Goal: Obtain resource: Download file/media

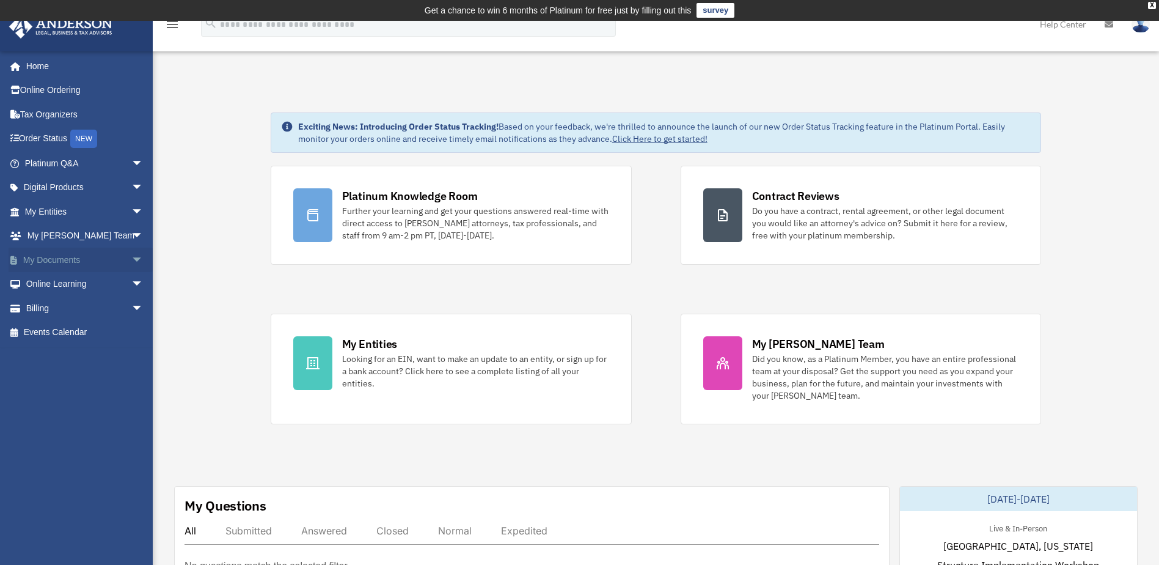
click at [51, 260] on link "My Documents arrow_drop_down" at bounding box center [85, 259] width 153 height 24
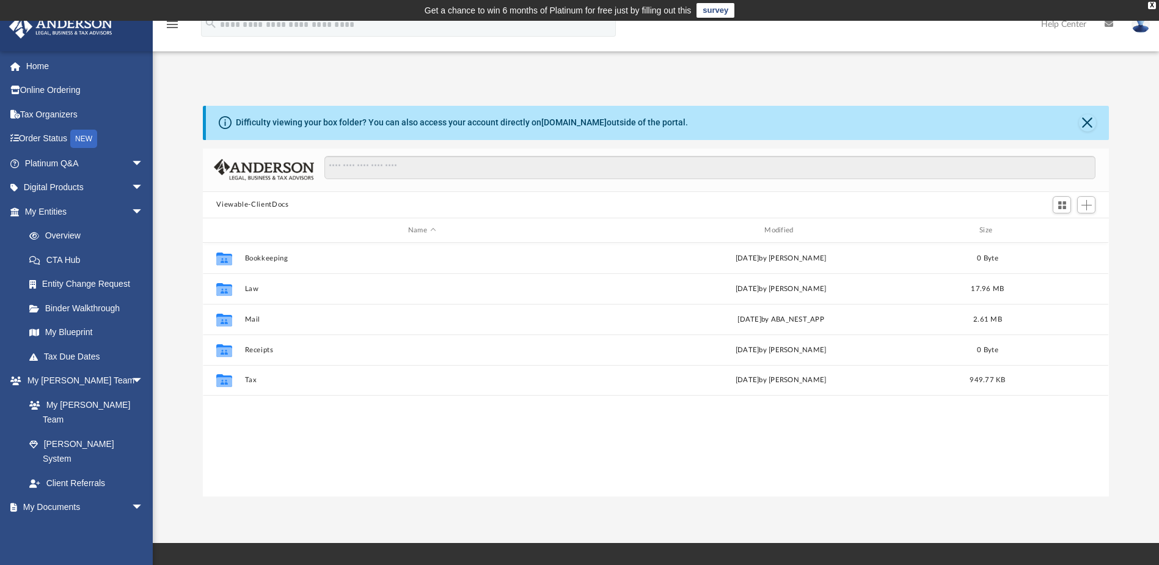
scroll to position [269, 897]
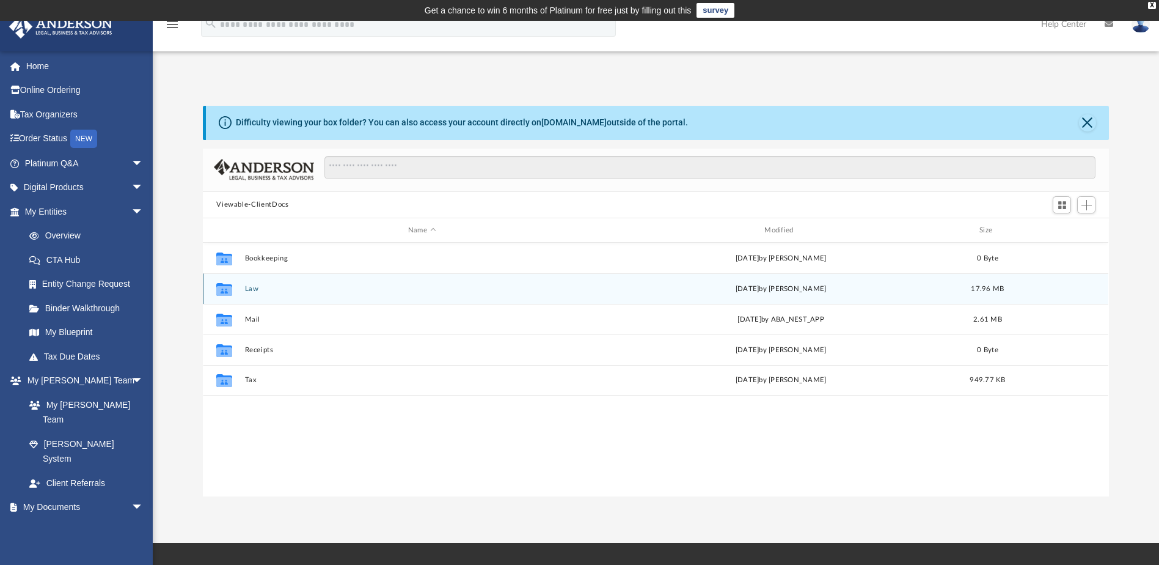
click at [248, 291] on button "Law" at bounding box center [422, 289] width 354 height 8
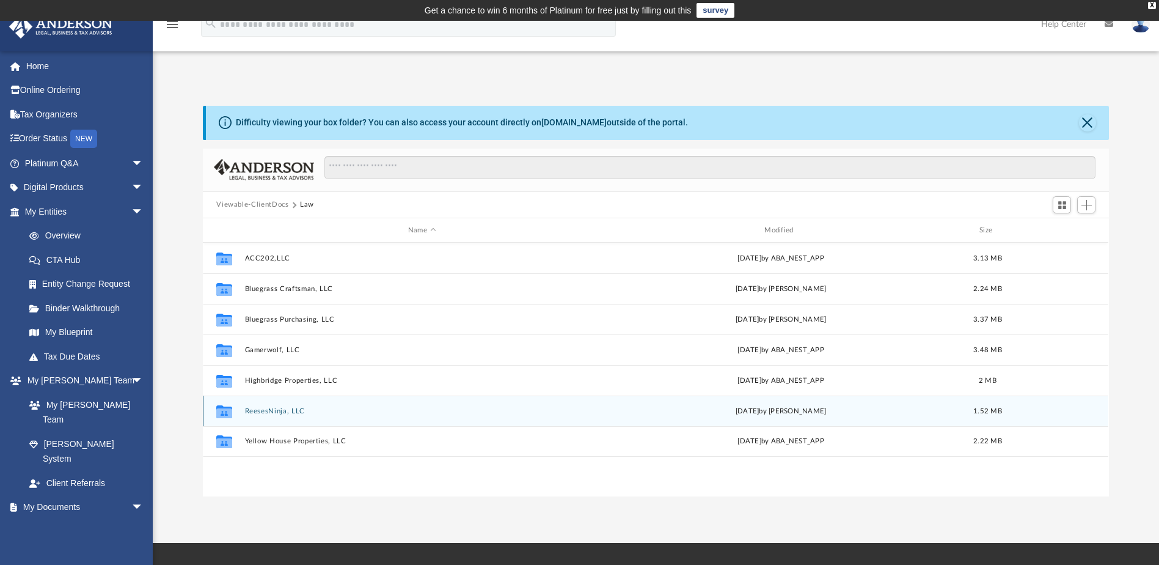
click at [277, 408] on button "ReesesNinja, LLC" at bounding box center [422, 411] width 354 height 8
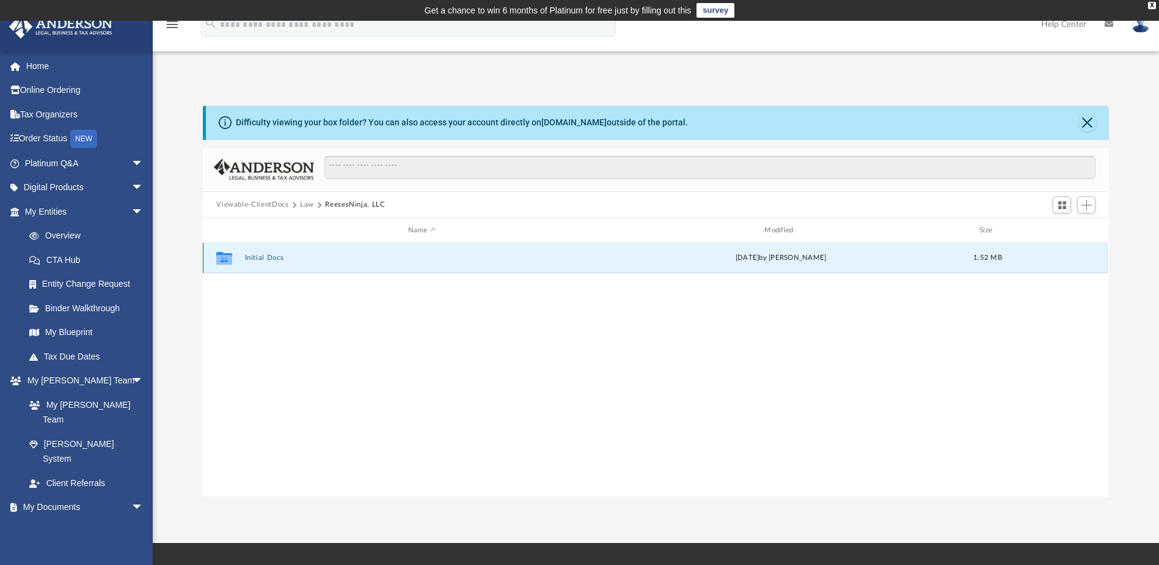
click at [271, 258] on button "Initial Docs" at bounding box center [422, 258] width 354 height 8
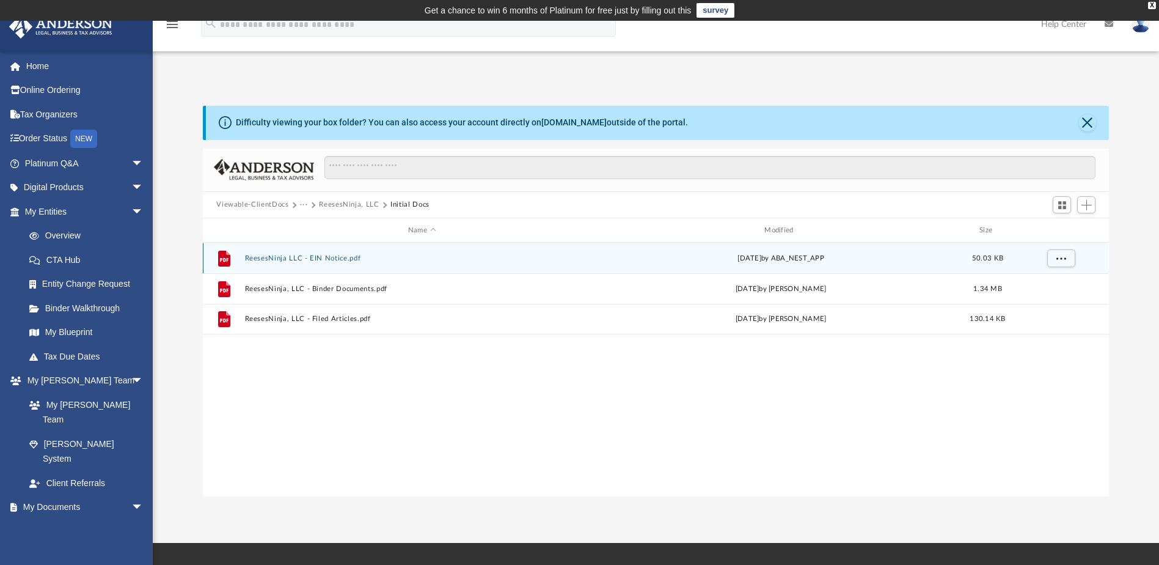
click at [335, 259] on button "ReesesNinja LLC - EIN Notice.pdf" at bounding box center [422, 258] width 354 height 8
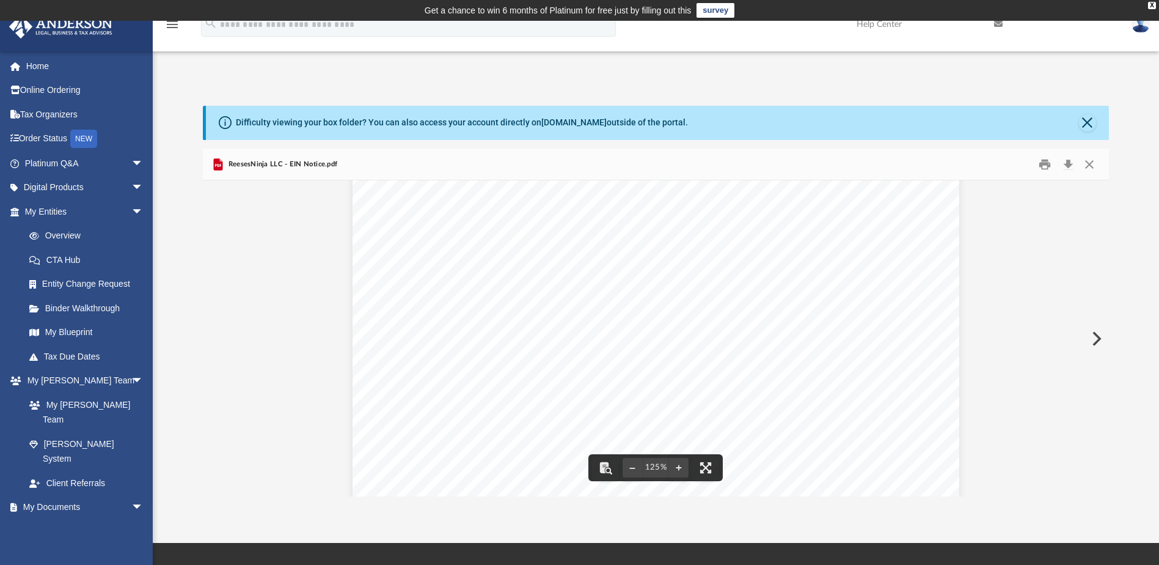
scroll to position [0, 0]
click at [1067, 169] on button "Download" at bounding box center [1068, 164] width 22 height 19
click at [1090, 124] on button "Close" at bounding box center [1087, 122] width 17 height 17
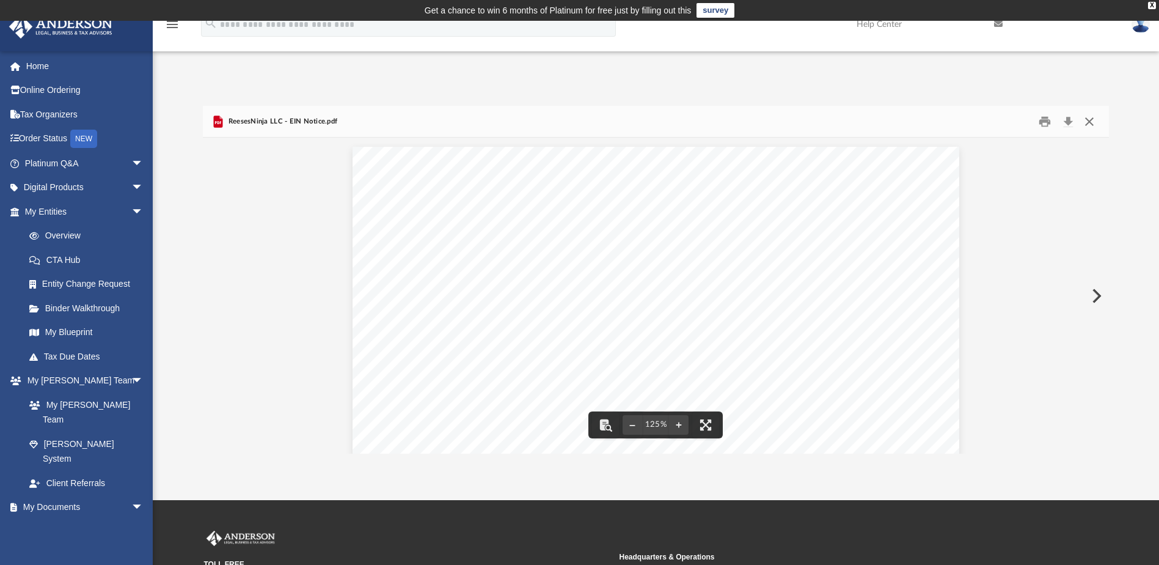
click at [1094, 120] on button "Close" at bounding box center [1090, 121] width 22 height 19
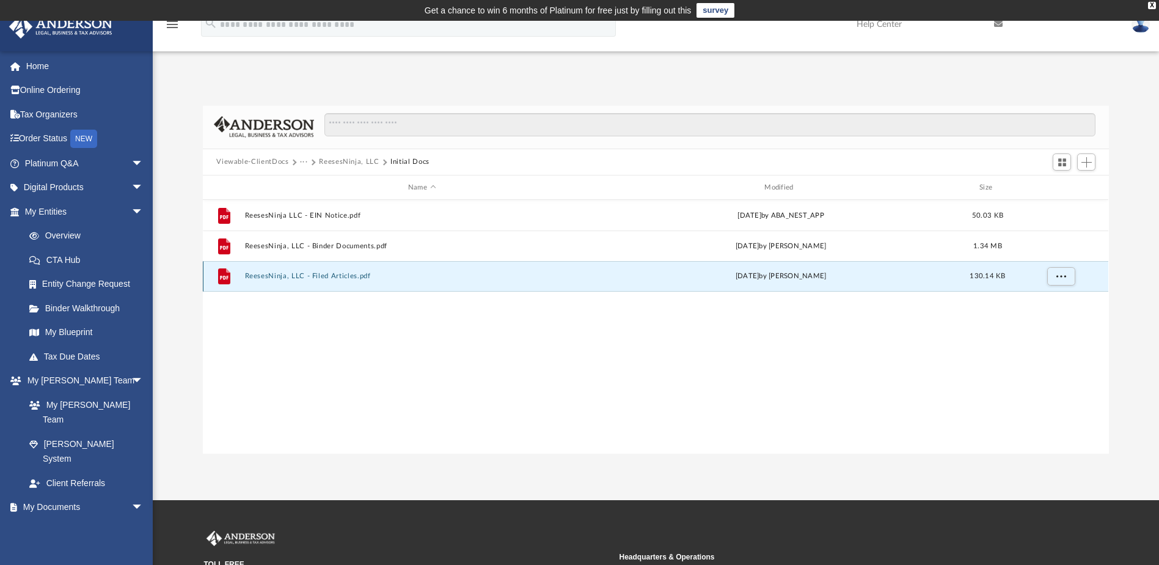
click at [336, 273] on button "ReesesNinja, LLC - Filed Articles.pdf" at bounding box center [422, 277] width 354 height 8
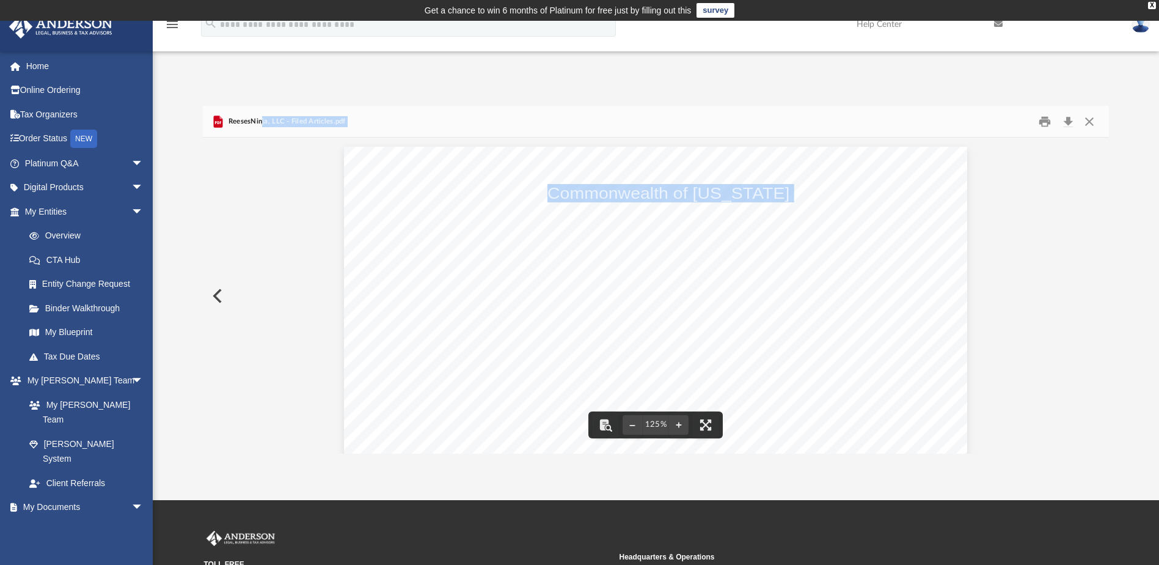
drag, startPoint x: 263, startPoint y: 118, endPoint x: 331, endPoint y: 148, distance: 74.1
click at [331, 148] on div "ReesesNinja, LLC - Filed Articles.pdf Page 1 of 1 Commonwealth of Kentucky Mich…" at bounding box center [656, 280] width 906 height 348
click at [1066, 115] on button "Download" at bounding box center [1068, 121] width 22 height 19
click at [658, 132] on div "ReesesNinja, LLC - Filed Articles.pdf" at bounding box center [656, 122] width 906 height 32
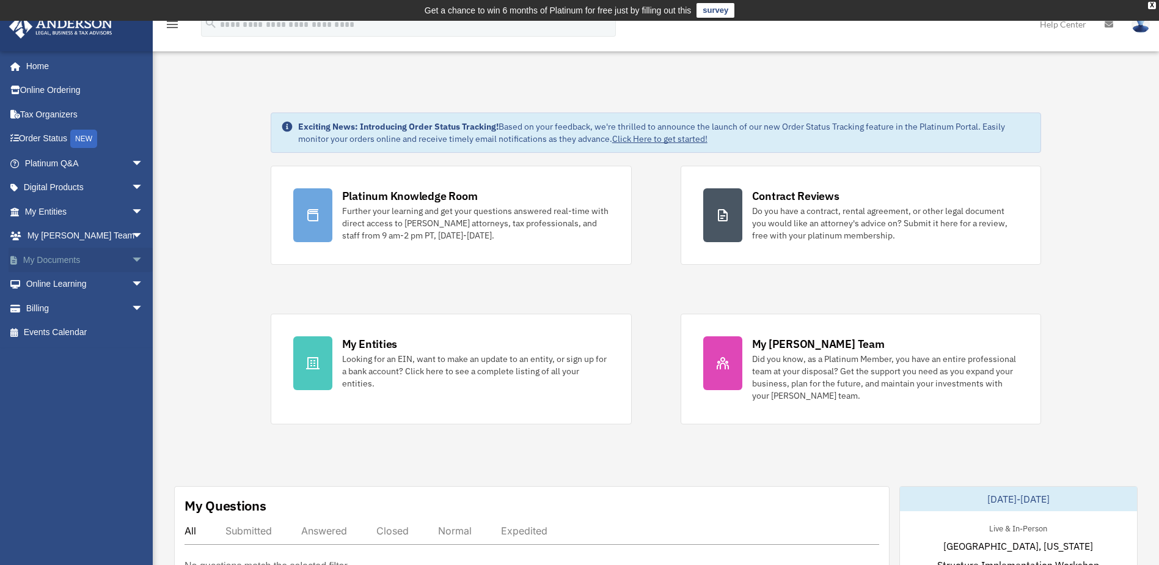
click at [98, 257] on link "My Documents arrow_drop_down" at bounding box center [85, 259] width 153 height 24
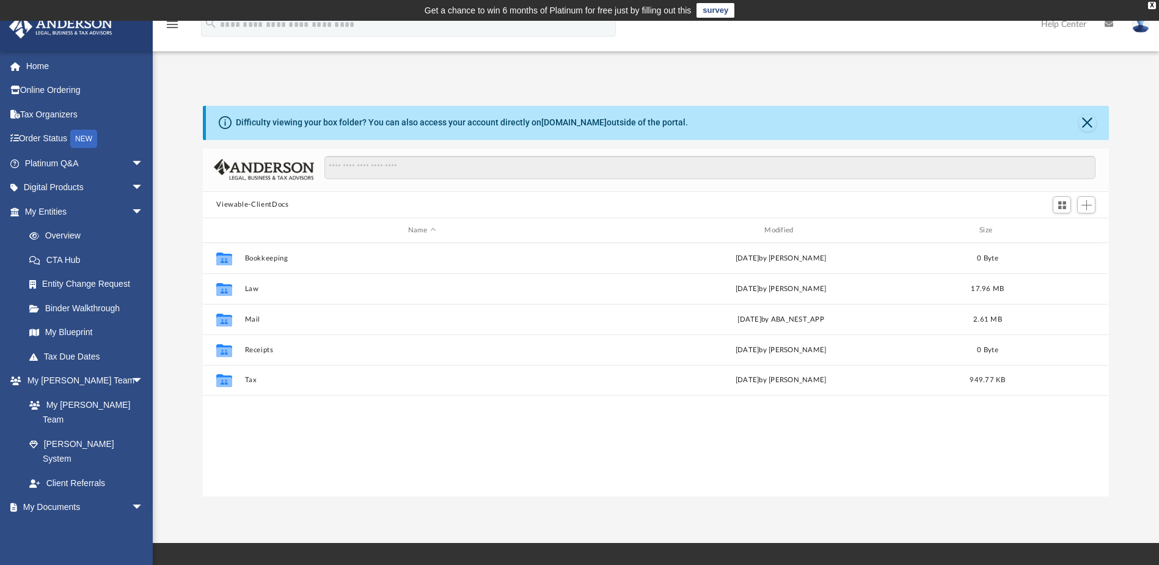
scroll to position [269, 897]
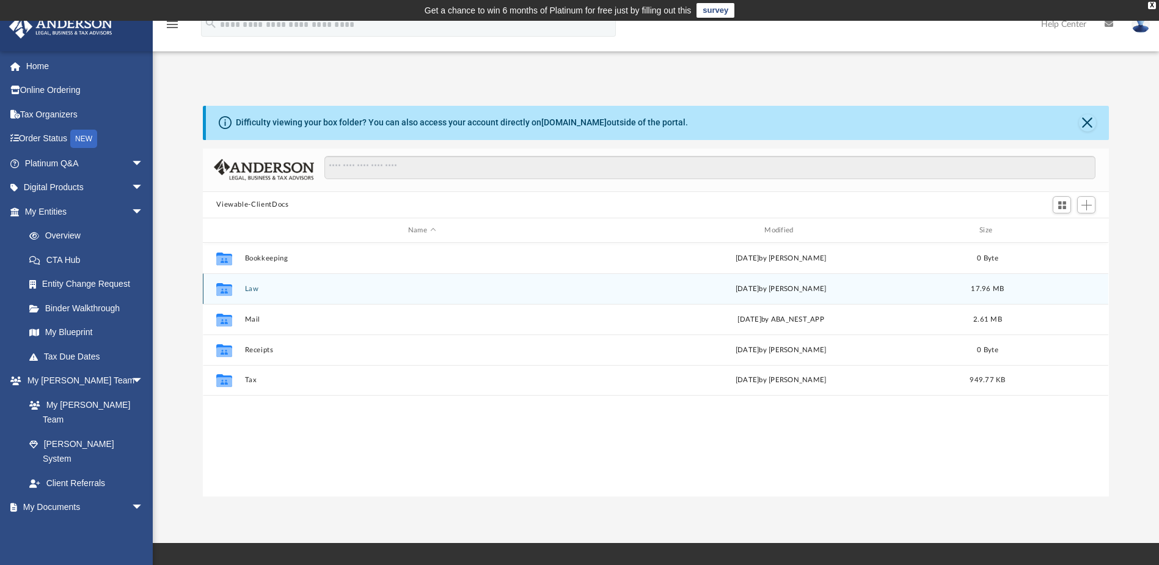
click at [246, 291] on button "Law" at bounding box center [422, 289] width 354 height 8
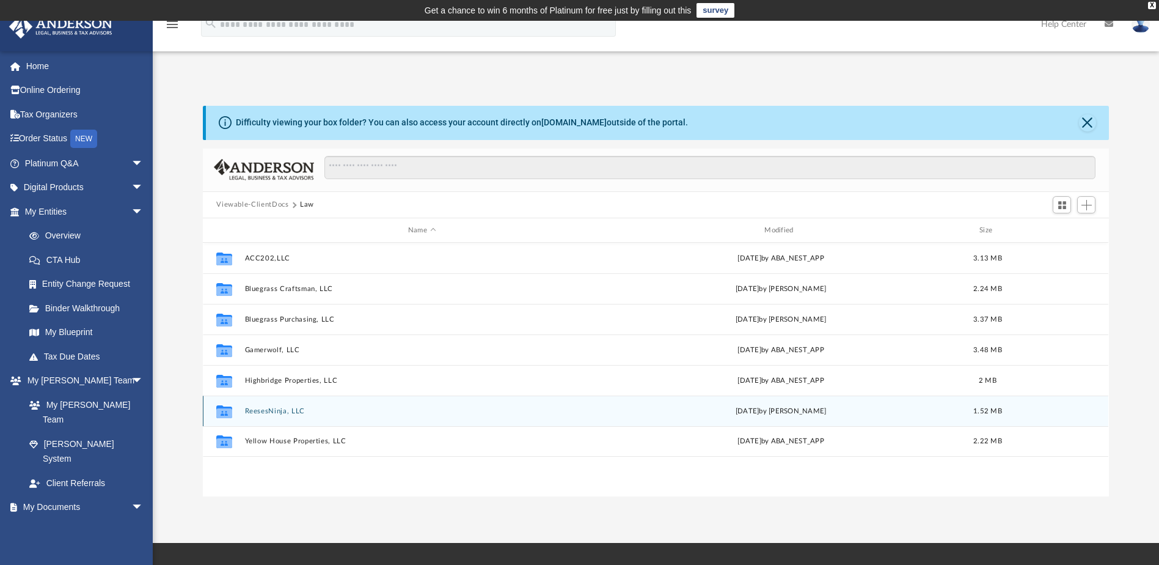
click at [280, 416] on div "Collaborated Folder ReesesNinja, LLC [DATE] by [PERSON_NAME] 1.52 MB" at bounding box center [656, 410] width 906 height 31
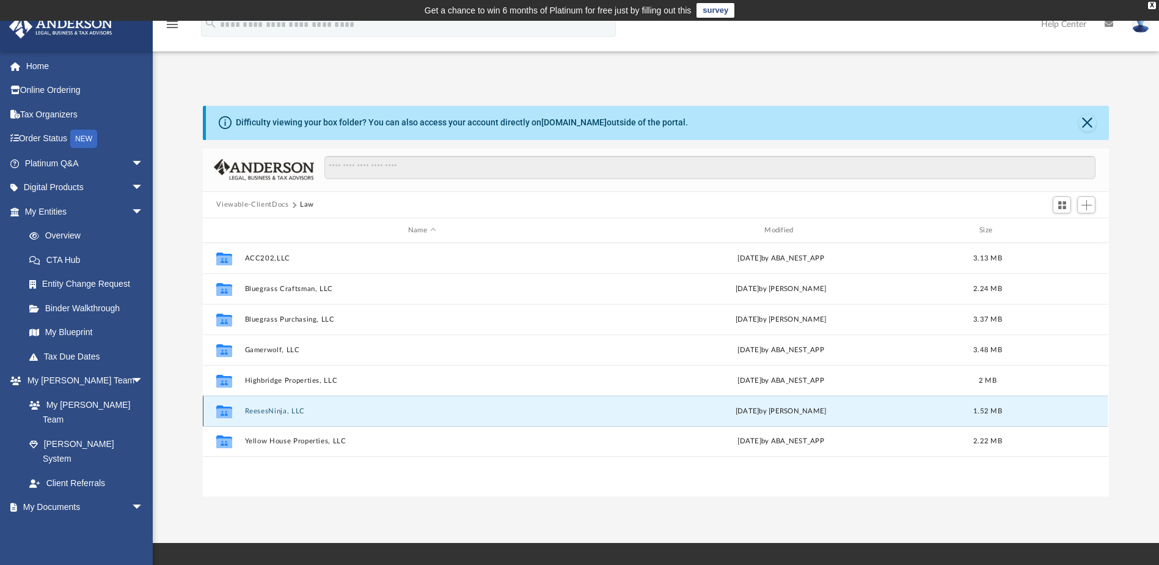
click at [280, 411] on button "ReesesNinja, LLC" at bounding box center [422, 411] width 354 height 8
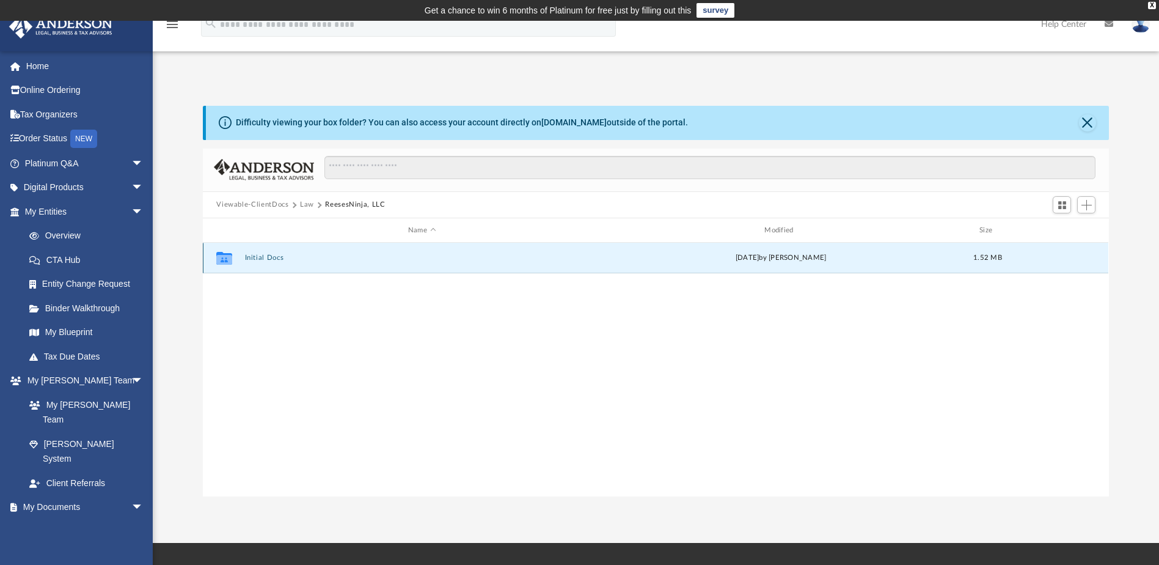
click at [263, 254] on button "Initial Docs" at bounding box center [422, 258] width 354 height 8
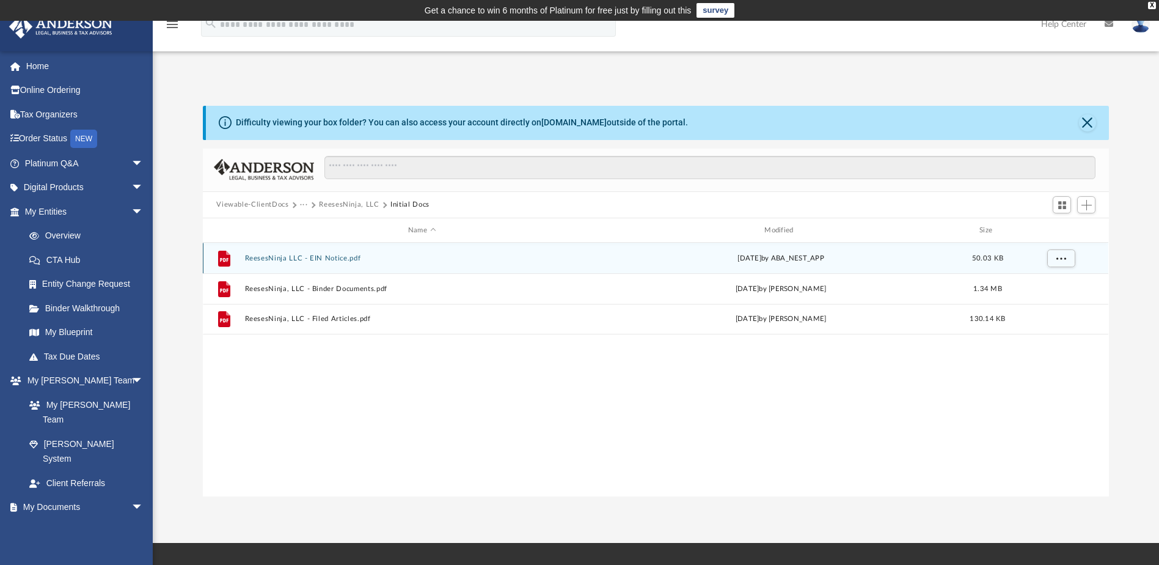
click at [348, 259] on button "ReesesNinja LLC - EIN Notice.pdf" at bounding box center [422, 258] width 354 height 8
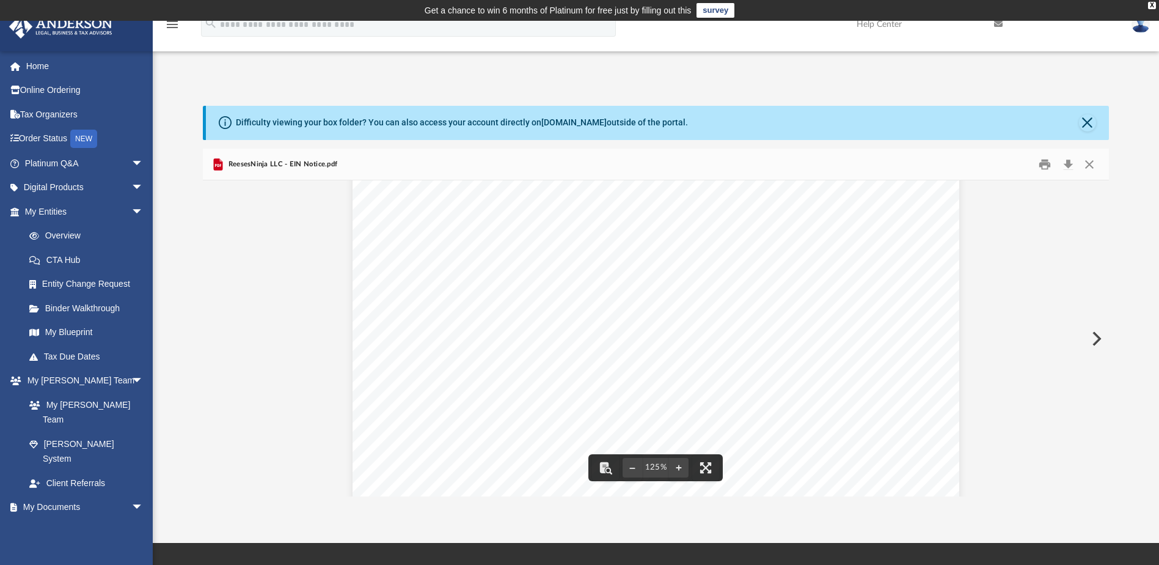
scroll to position [0, 0]
click at [1068, 166] on button "Download" at bounding box center [1068, 164] width 22 height 19
click at [728, 76] on div "App ron.foster@coreandmain.com Sign Out ron.foster@coreandmain.com Home Online …" at bounding box center [579, 281] width 1159 height 429
click at [902, 173] on div "ReesesNinja LLC - EIN Notice.pdf" at bounding box center [656, 164] width 906 height 32
click at [1090, 117] on button "Close" at bounding box center [1087, 122] width 17 height 17
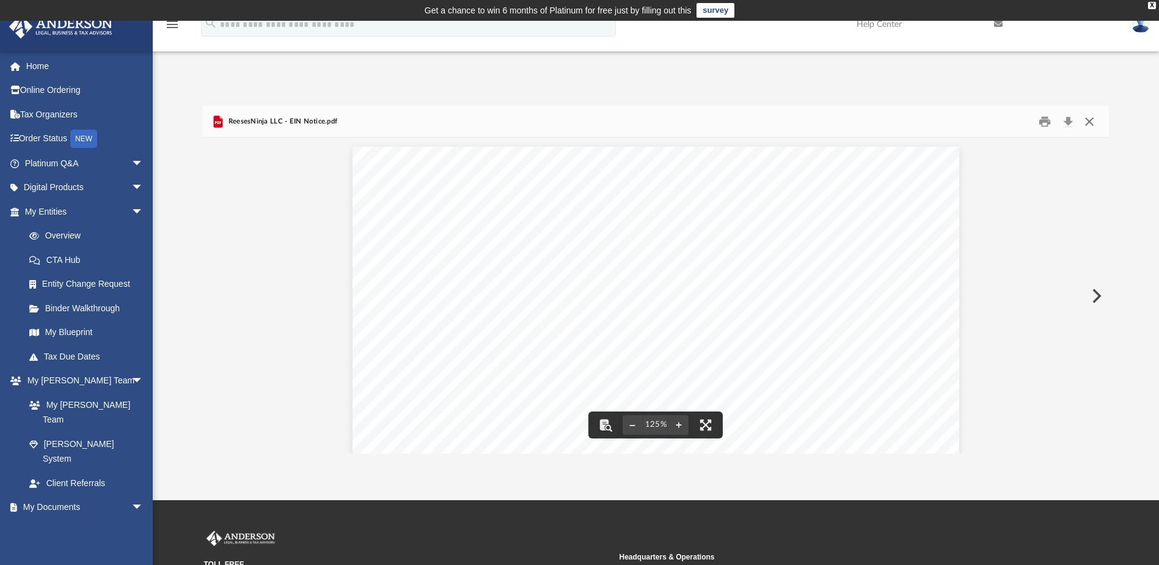
click at [1091, 115] on button "Close" at bounding box center [1090, 121] width 22 height 19
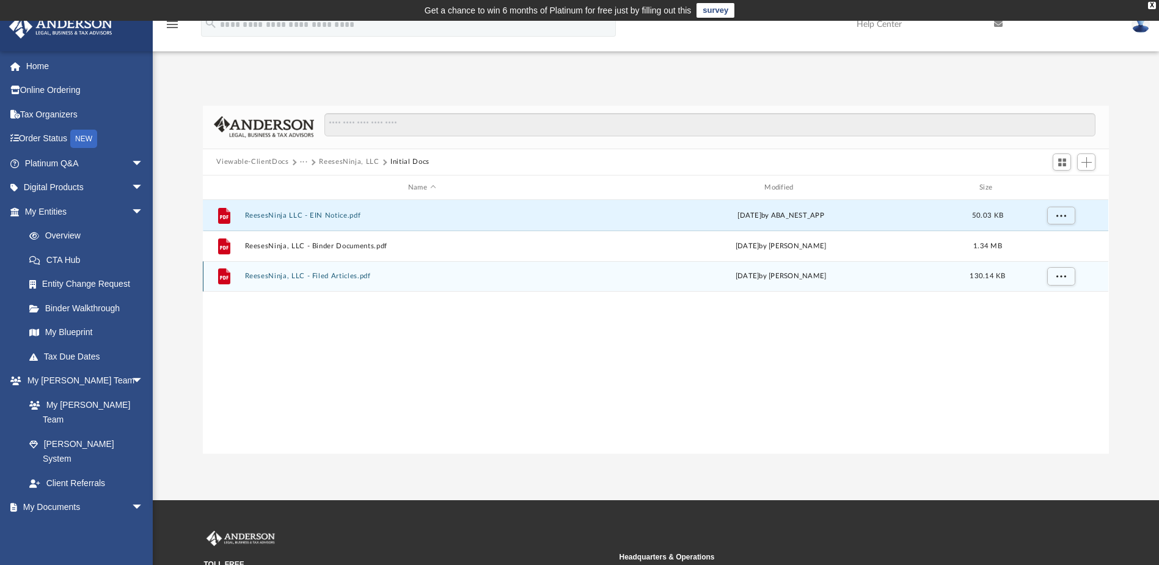
click at [441, 277] on button "ReesesNinja, LLC - Filed Articles.pdf" at bounding box center [422, 277] width 354 height 8
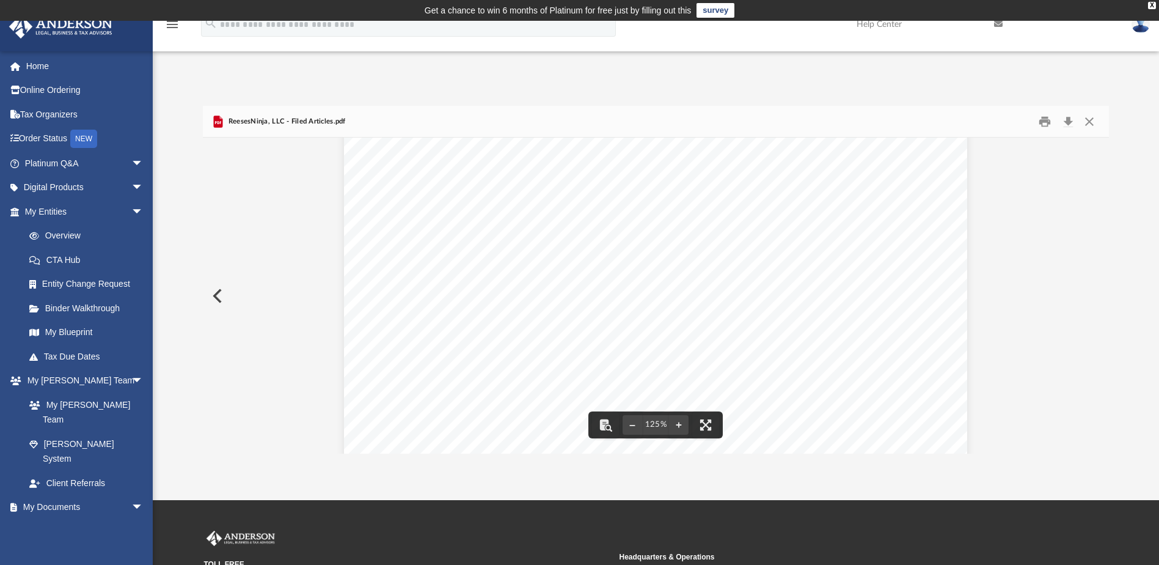
scroll to position [61, 0]
click at [1067, 122] on button "Download" at bounding box center [1068, 121] width 22 height 19
click at [1030, 316] on div "Page 1 of 1 Commonwealth of Kentucky Michael G. Adams, Secretary of State Micha…" at bounding box center [656, 488] width 906 height 825
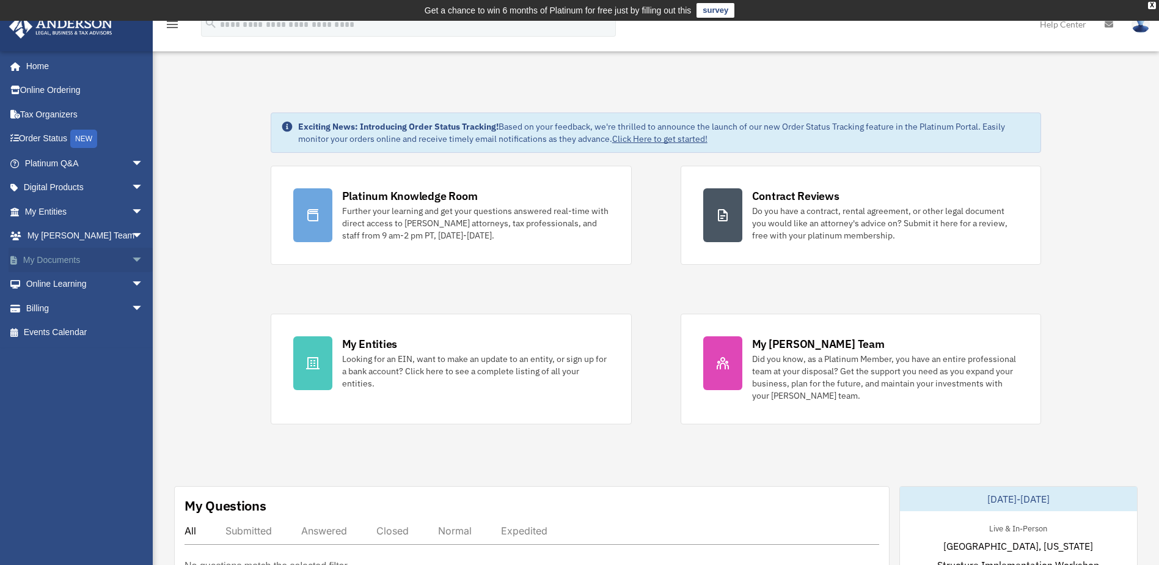
click at [57, 255] on link "My Documents arrow_drop_down" at bounding box center [85, 259] width 153 height 24
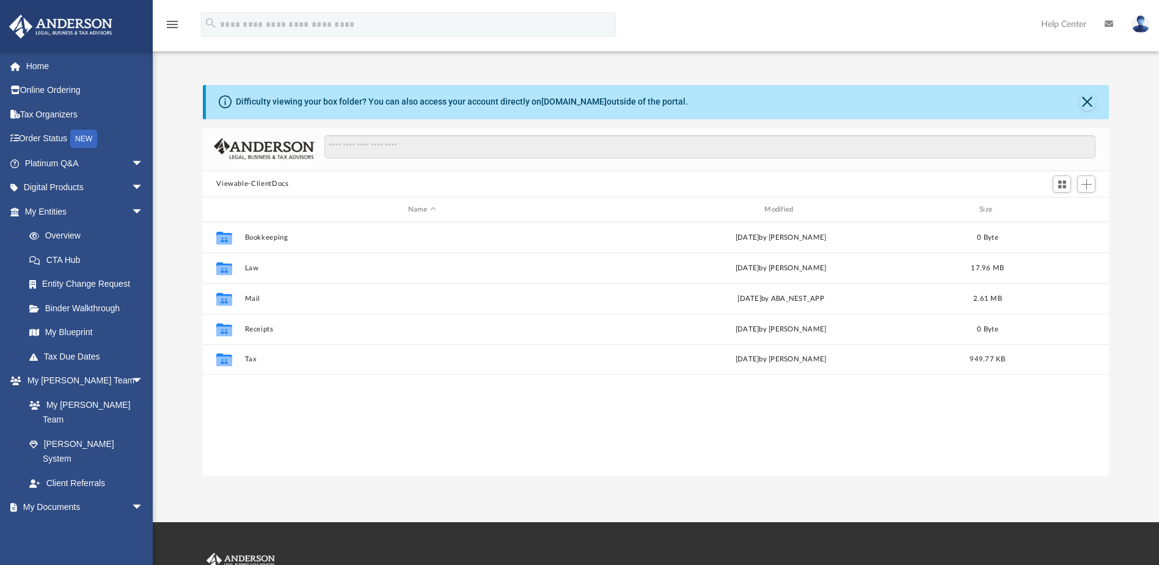
scroll to position [269, 897]
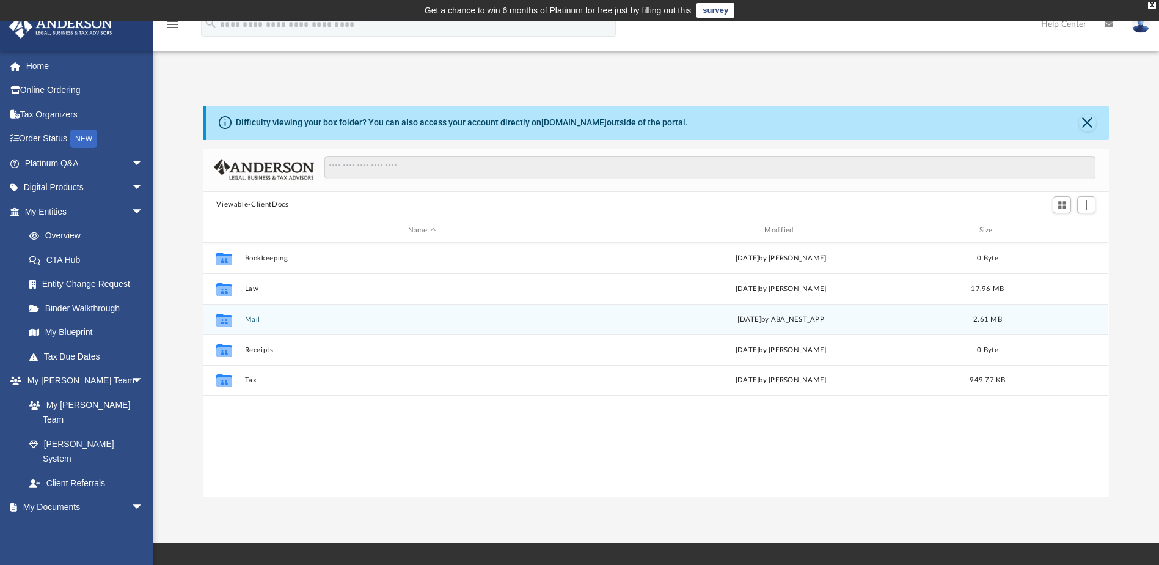
click at [253, 324] on div "Collaborated Folder Mail [DATE] by ABA_NEST_APP 2.61 MB" at bounding box center [656, 319] width 906 height 31
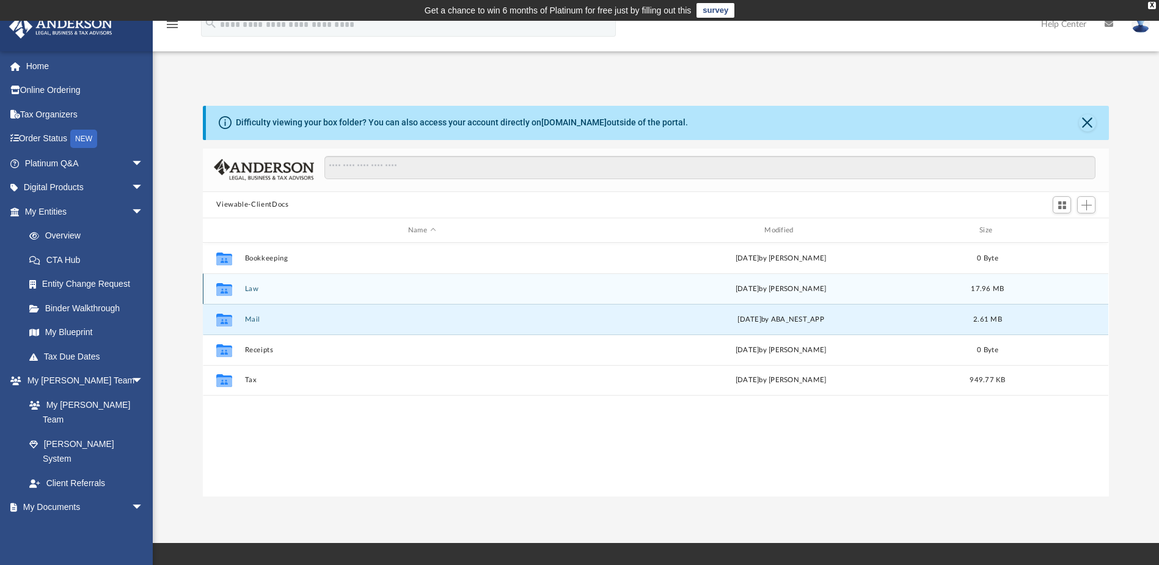
click at [252, 290] on button "Law" at bounding box center [422, 289] width 354 height 8
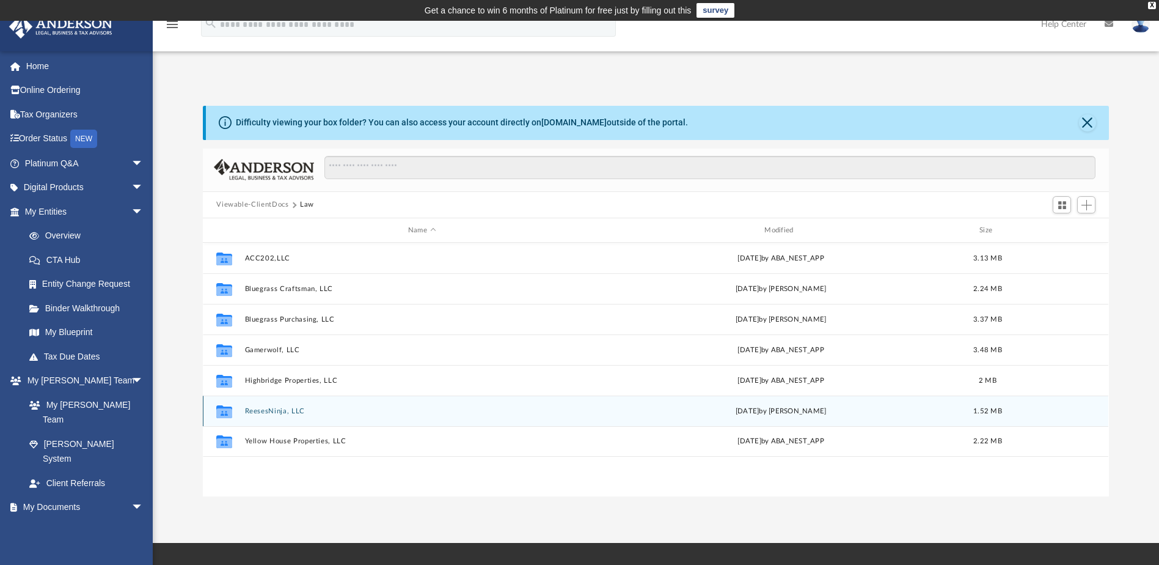
click at [284, 414] on button "ReesesNinja, LLC" at bounding box center [422, 411] width 354 height 8
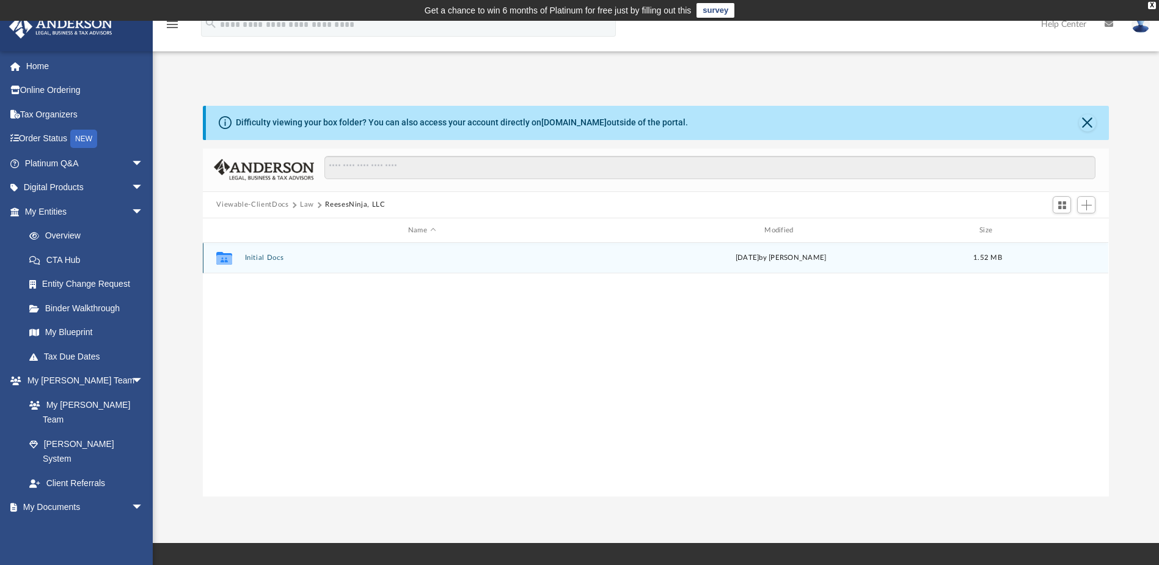
click at [269, 262] on div "Collaborated Folder Initial Docs [DATE] by [PERSON_NAME] 1.52 MB" at bounding box center [656, 258] width 906 height 31
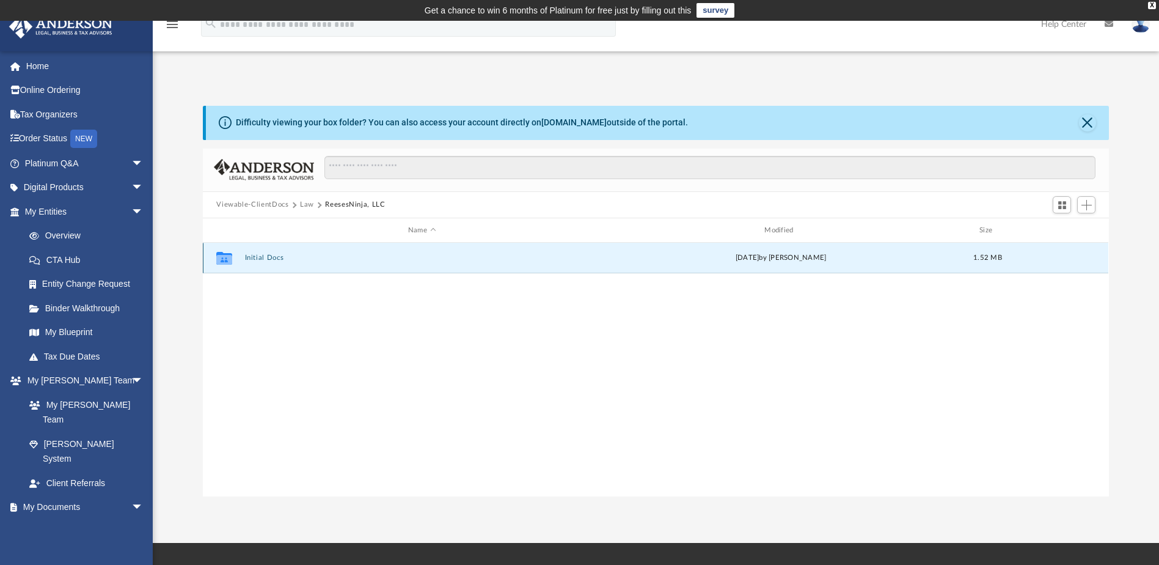
click at [271, 258] on button "Initial Docs" at bounding box center [422, 258] width 354 height 8
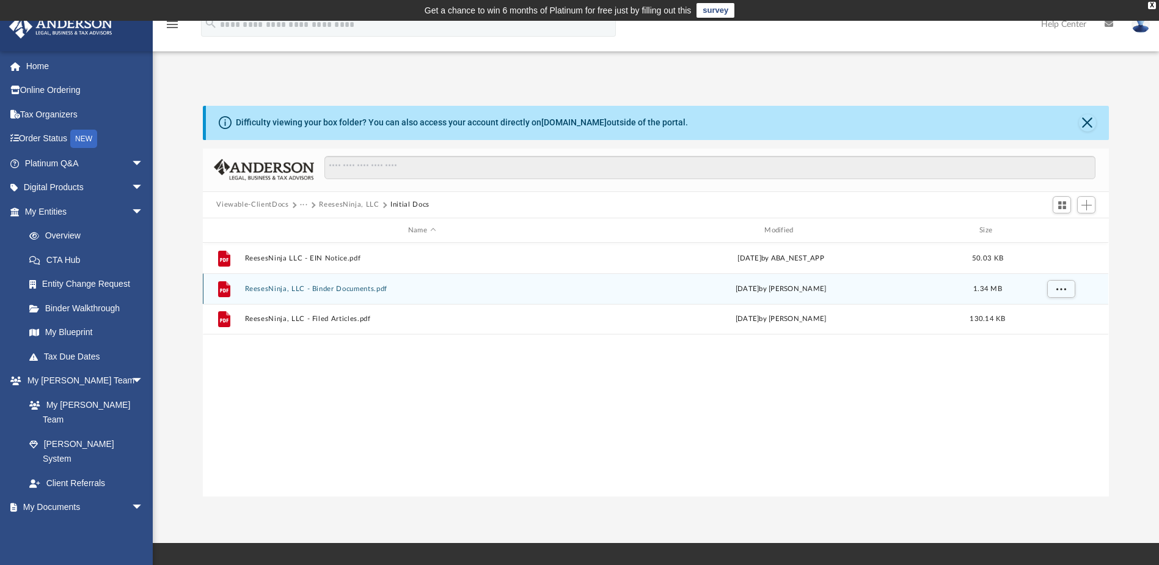
click at [326, 289] on button "ReesesNinja, LLC - Binder Documents.pdf" at bounding box center [422, 289] width 354 height 8
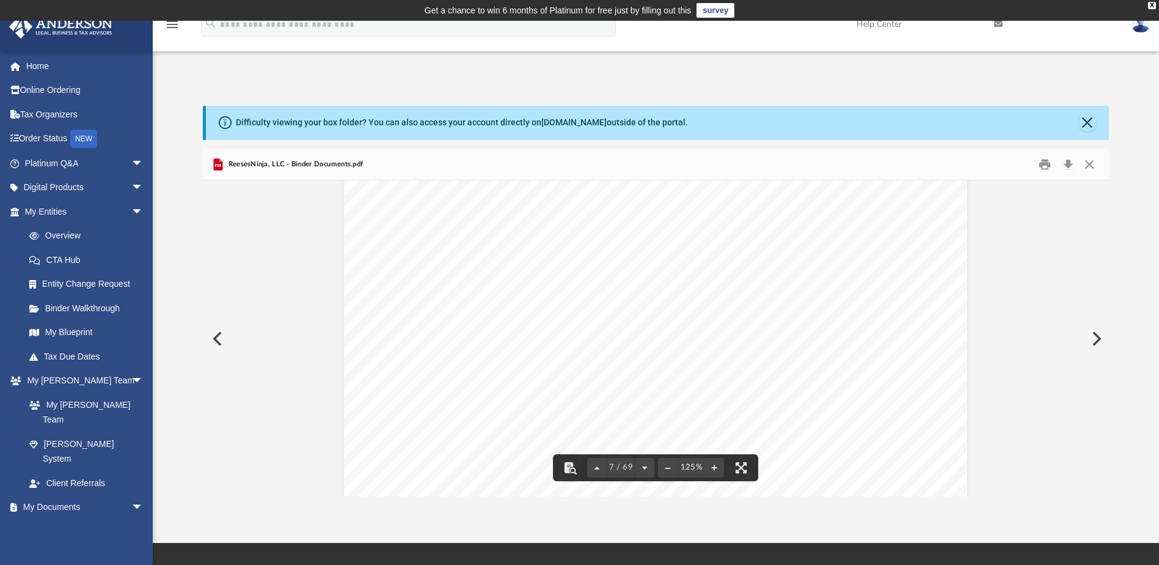
scroll to position [5072, 0]
click at [1065, 159] on button "Download" at bounding box center [1068, 164] width 22 height 19
